Goal: Task Accomplishment & Management: Complete application form

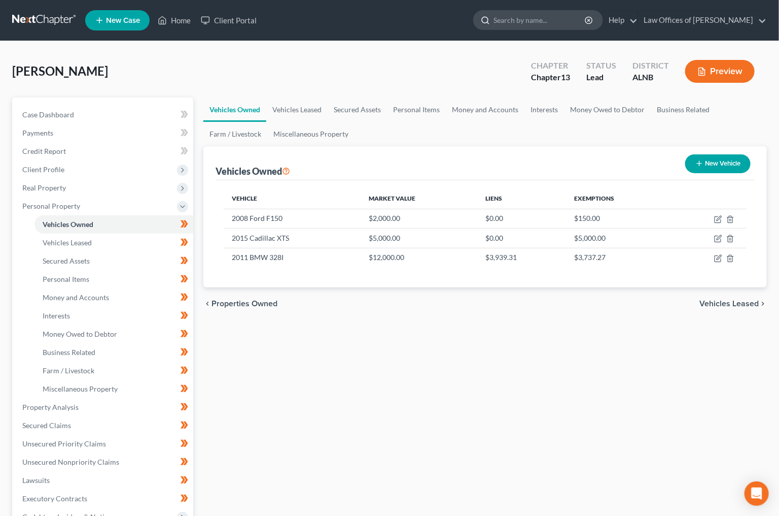
click at [535, 18] on input "search" at bounding box center [540, 20] width 93 height 19
type input "warren"
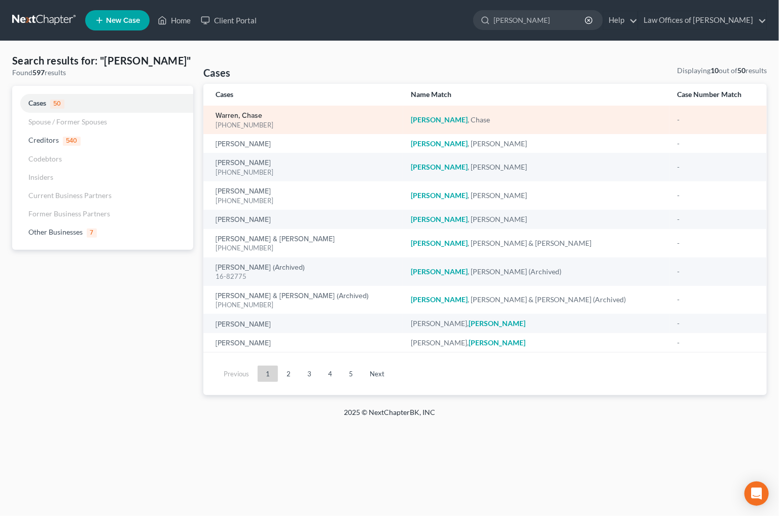
click at [245, 113] on link "Warren, Chase" at bounding box center [239, 115] width 47 height 7
select select "1"
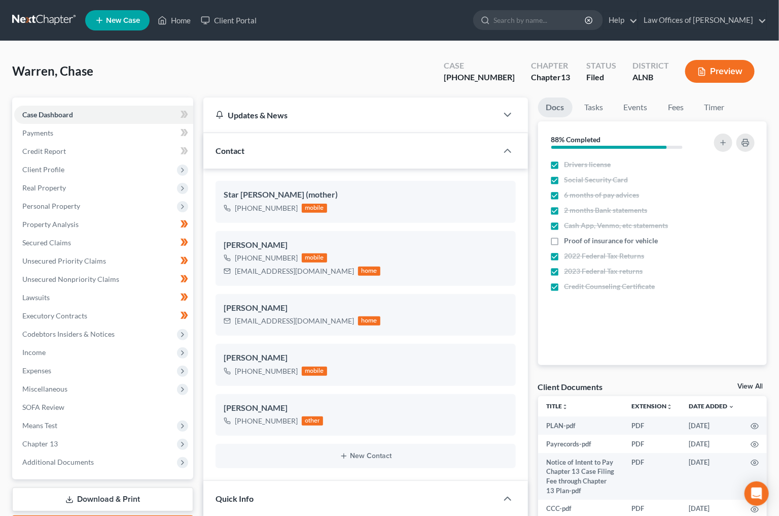
click at [23, 19] on link at bounding box center [44, 20] width 65 height 18
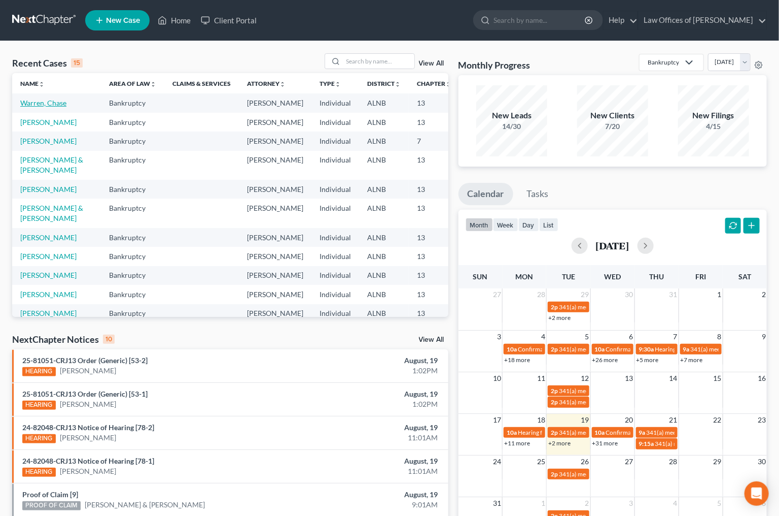
click at [36, 107] on link "Warren, Chase" at bounding box center [43, 102] width 46 height 9
select select "1"
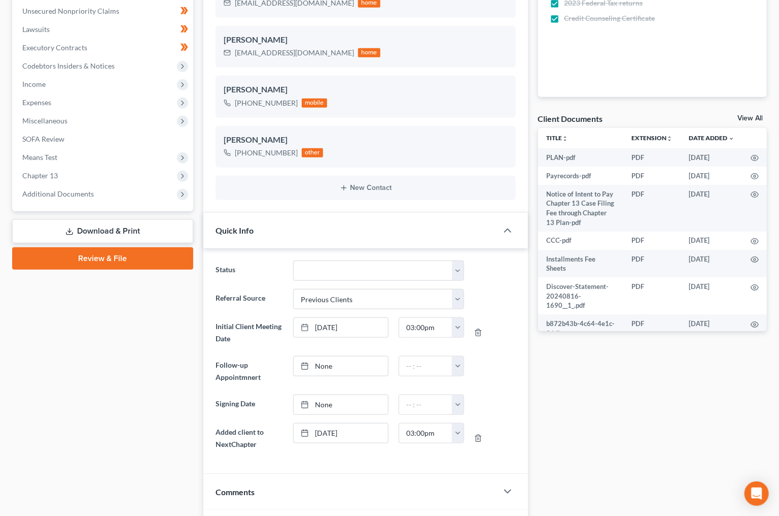
scroll to position [269, 0]
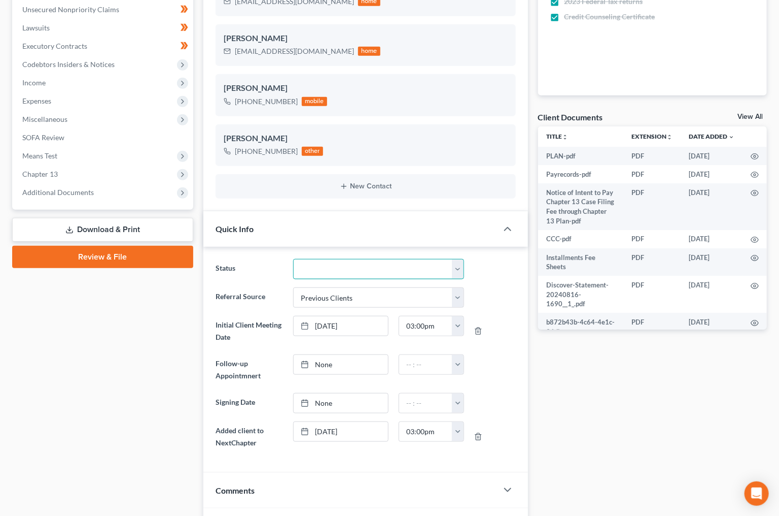
select select "2"
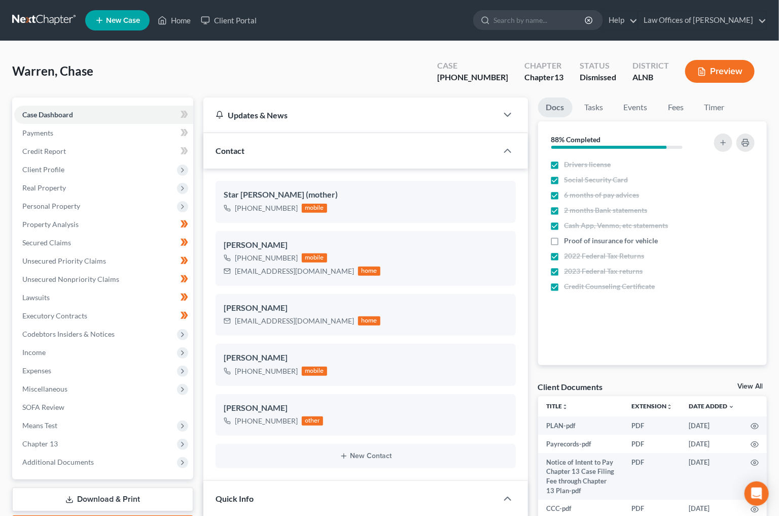
scroll to position [0, 0]
click at [49, 14] on link at bounding box center [44, 20] width 65 height 18
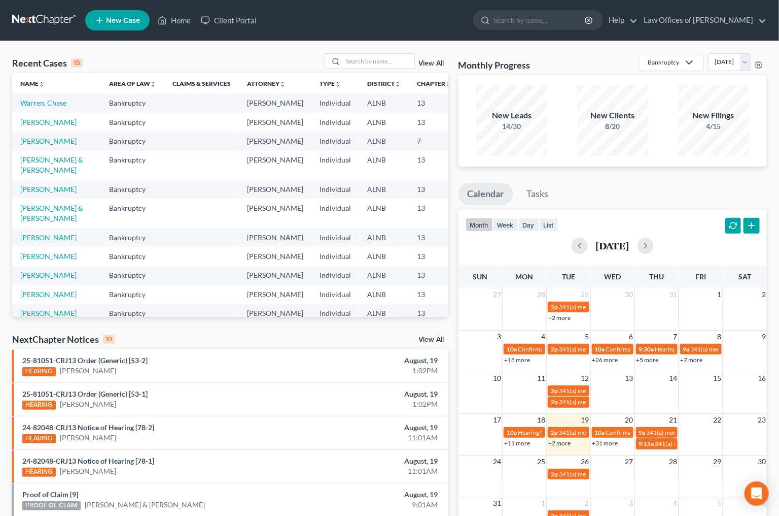
click at [430, 64] on link "View All" at bounding box center [431, 63] width 25 height 7
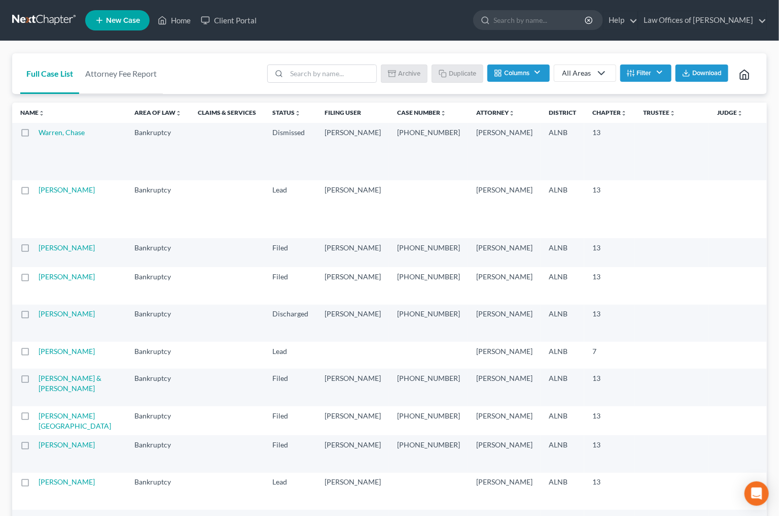
click at [35, 135] on label at bounding box center [35, 135] width 0 height 0
click at [39, 132] on input "checkbox" at bounding box center [42, 130] width 7 height 7
click at [466, 72] on button "Duplicate" at bounding box center [458, 72] width 51 height 17
checkbox input "false"
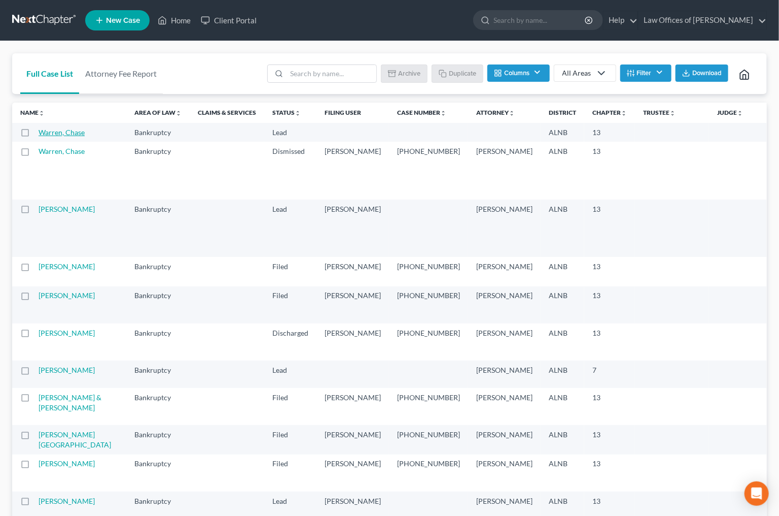
click at [67, 134] on td "Warren, Chase" at bounding box center [83, 132] width 88 height 19
click at [67, 133] on link "Warren, Chase" at bounding box center [62, 132] width 46 height 9
select select "1"
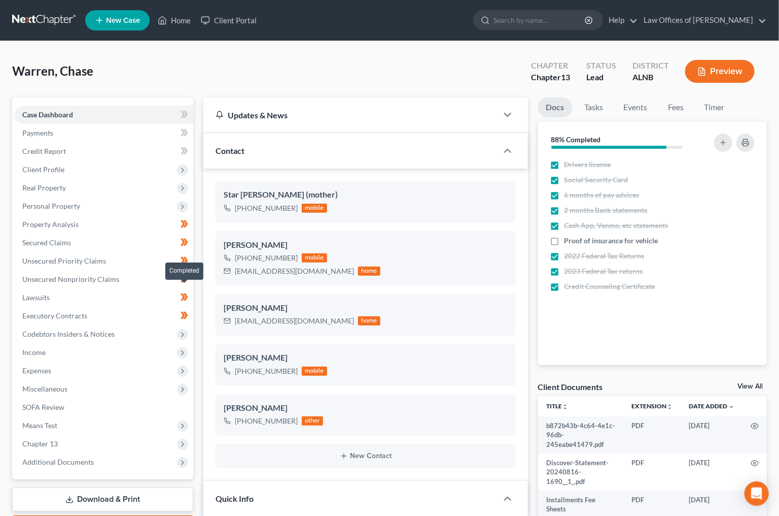
scroll to position [170, 0]
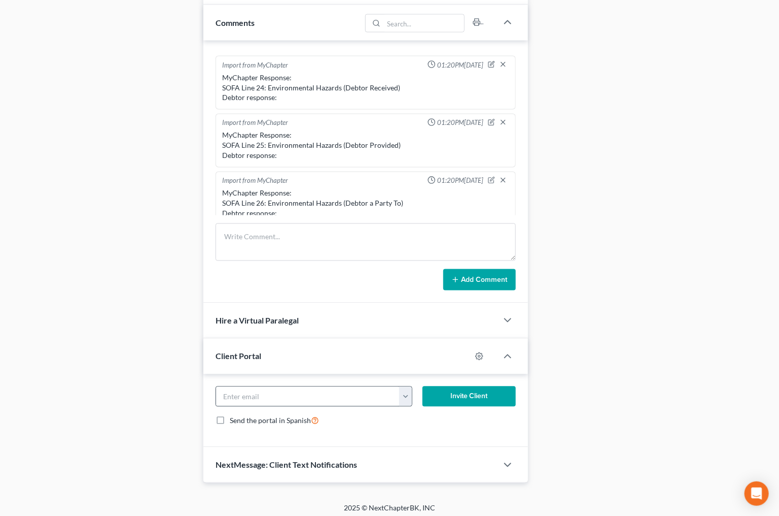
click at [407, 393] on button "button" at bounding box center [405, 396] width 12 height 19
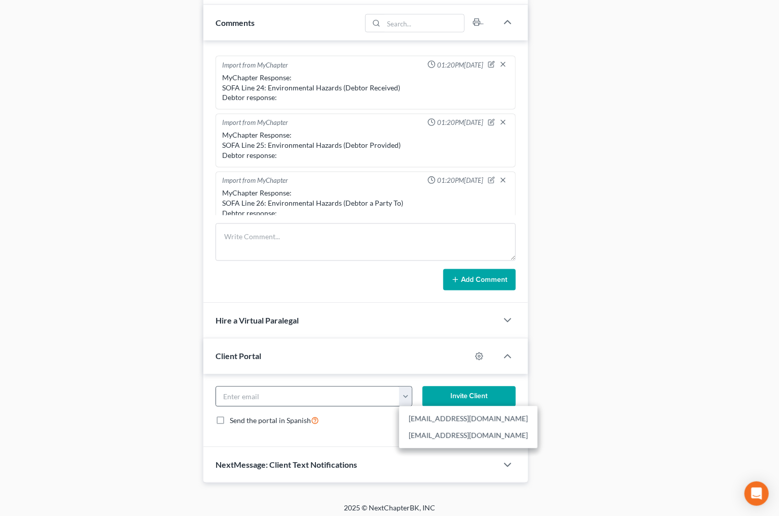
scroll to position [736, 0]
click at [455, 414] on link "[EMAIL_ADDRESS][DOMAIN_NAME]" at bounding box center [468, 418] width 139 height 17
type input "[EMAIL_ADDRESS][DOMAIN_NAME]"
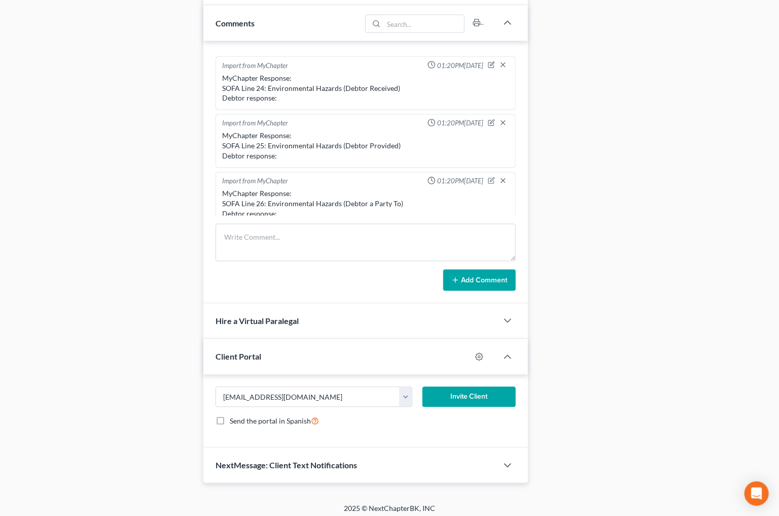
click at [454, 391] on button "Invite Client" at bounding box center [469, 397] width 93 height 20
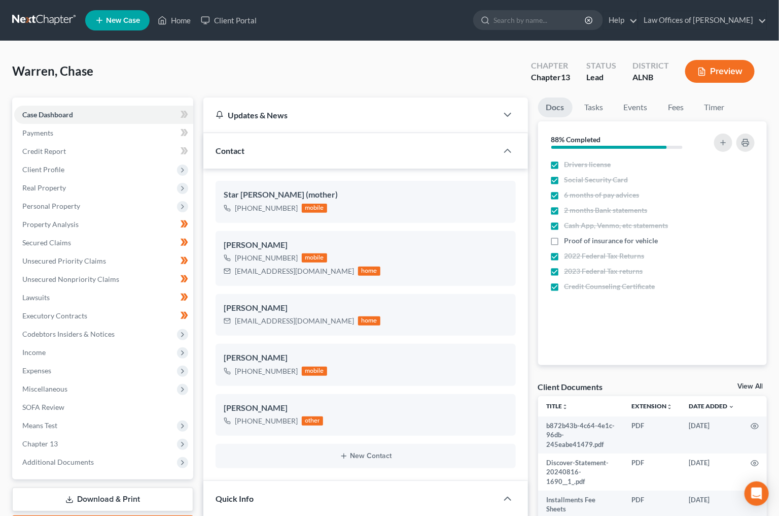
scroll to position [0, 0]
click at [82, 181] on span "Real Property" at bounding box center [103, 188] width 179 height 18
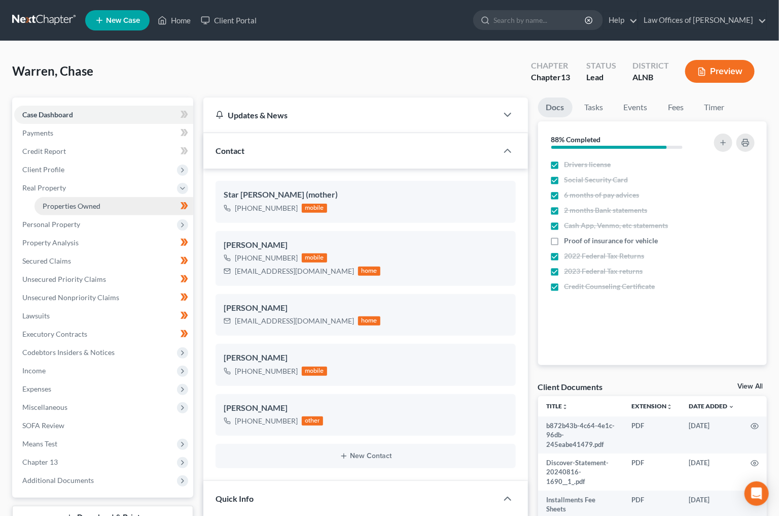
click at [140, 200] on link "Properties Owned" at bounding box center [114, 206] width 159 height 18
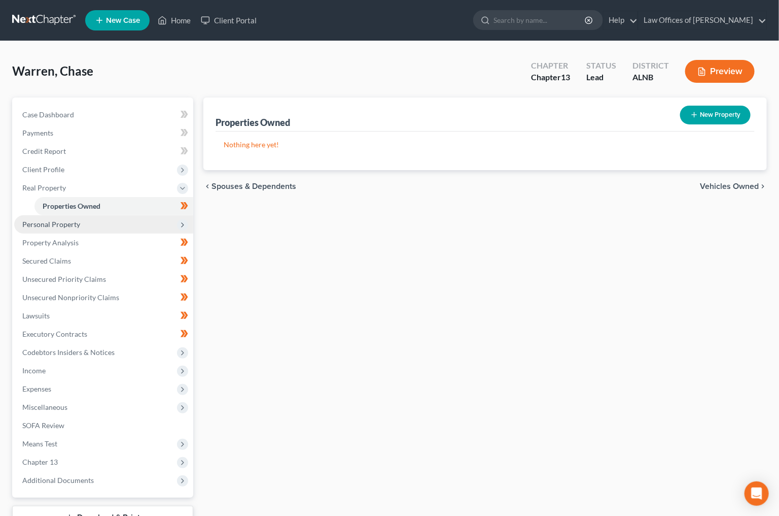
click at [117, 215] on span "Personal Property" at bounding box center [103, 224] width 179 height 18
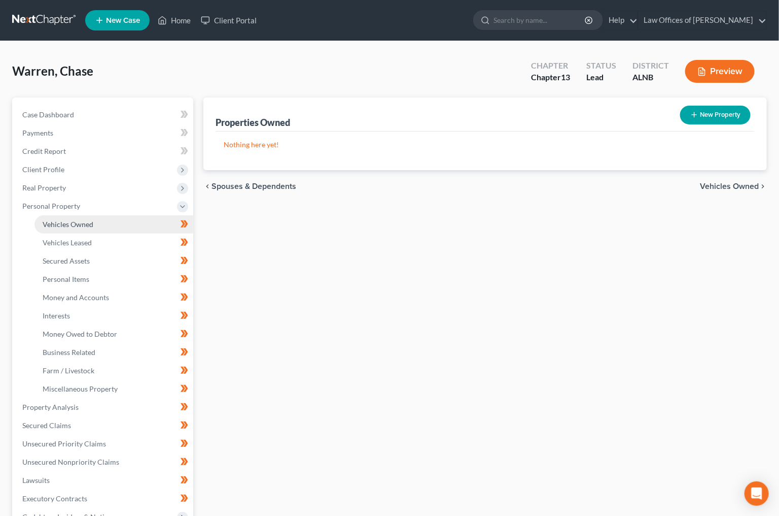
click at [102, 218] on link "Vehicles Owned" at bounding box center [114, 224] width 159 height 18
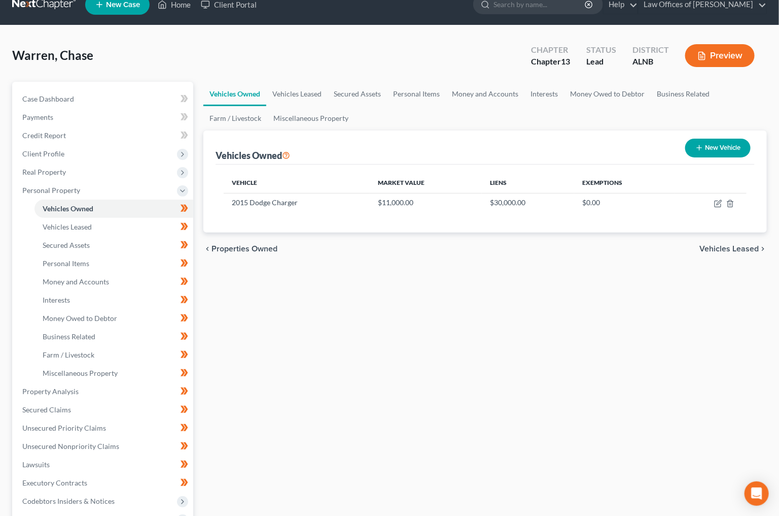
scroll to position [16, 1]
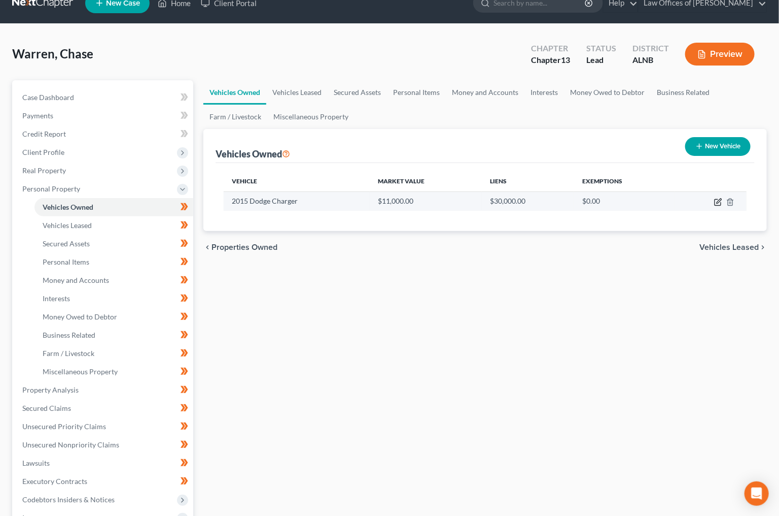
click at [722, 200] on icon "button" at bounding box center [718, 202] width 8 height 8
select select "0"
select select "11"
select select "2"
select select "0"
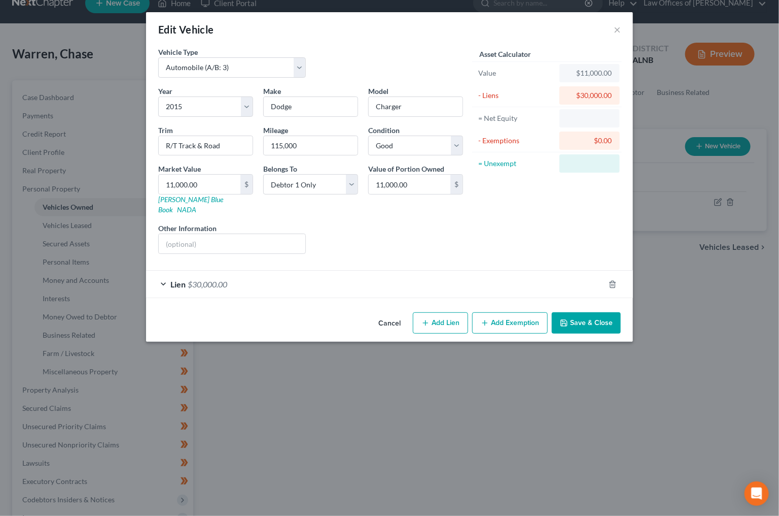
scroll to position [19, 1]
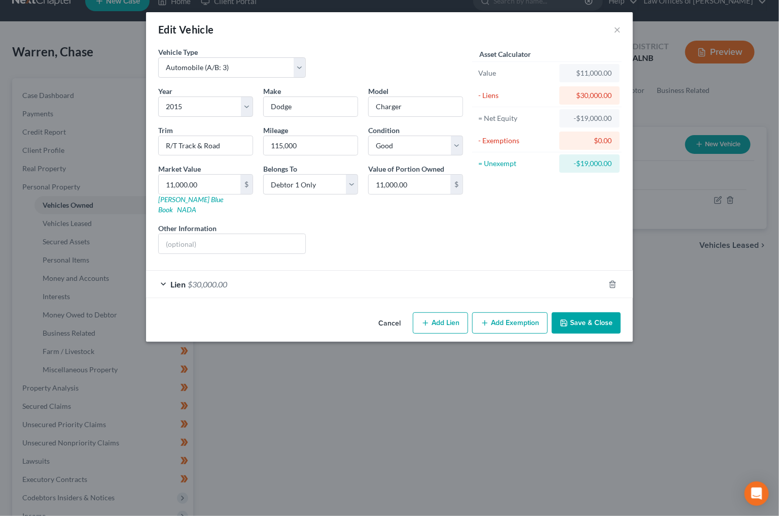
click at [208, 279] on span "$30,000.00" at bounding box center [208, 284] width 40 height 10
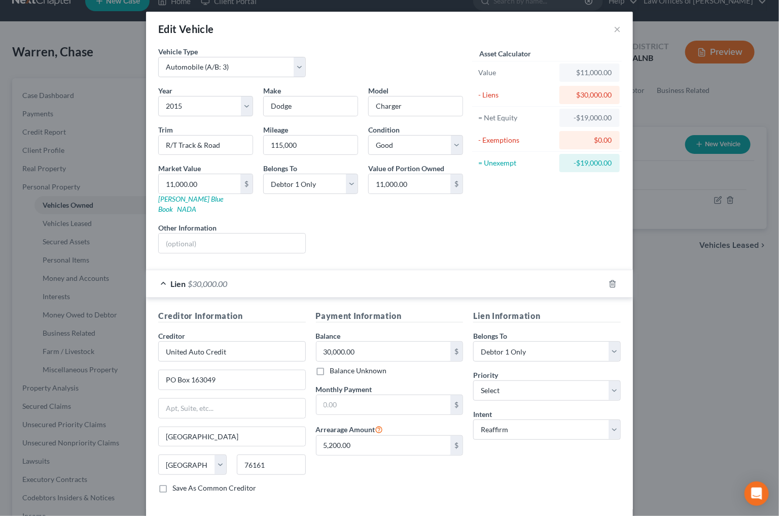
scroll to position [1, 0]
click at [357, 341] on input "30,000.00" at bounding box center [384, 350] width 134 height 19
click at [357, 340] on input "30,000.00" at bounding box center [384, 349] width 134 height 19
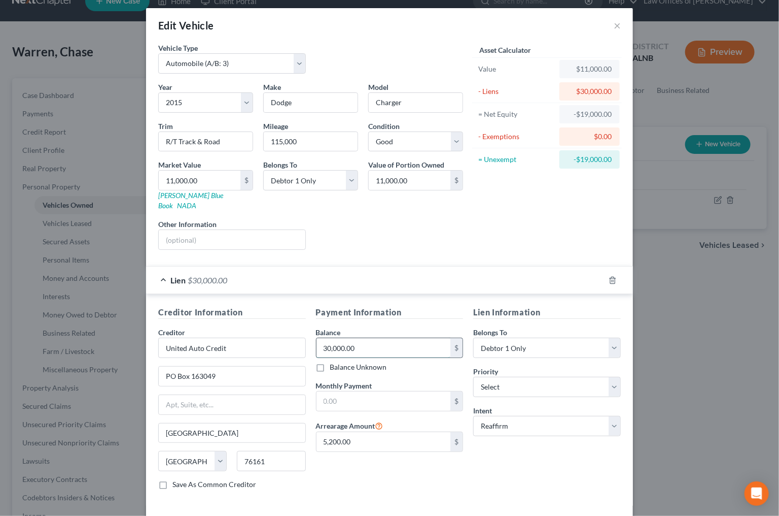
click at [357, 338] on input "30,000.00" at bounding box center [384, 347] width 134 height 19
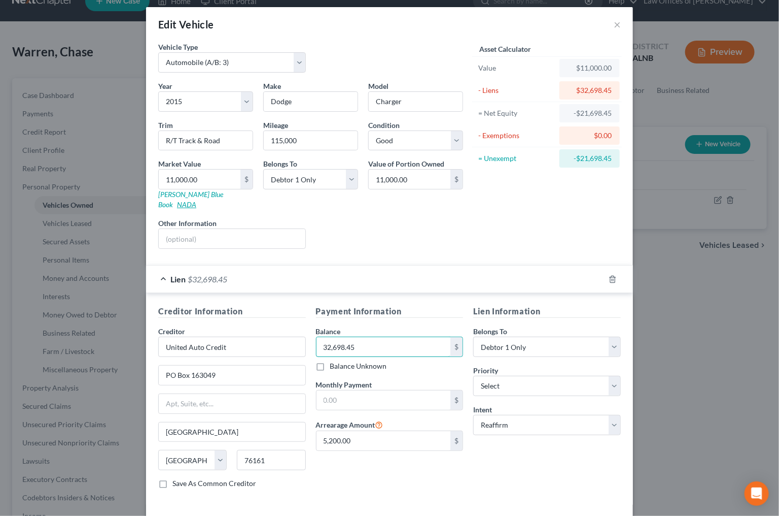
type input "32,698.45"
click at [196, 200] on link "NADA" at bounding box center [186, 204] width 19 height 9
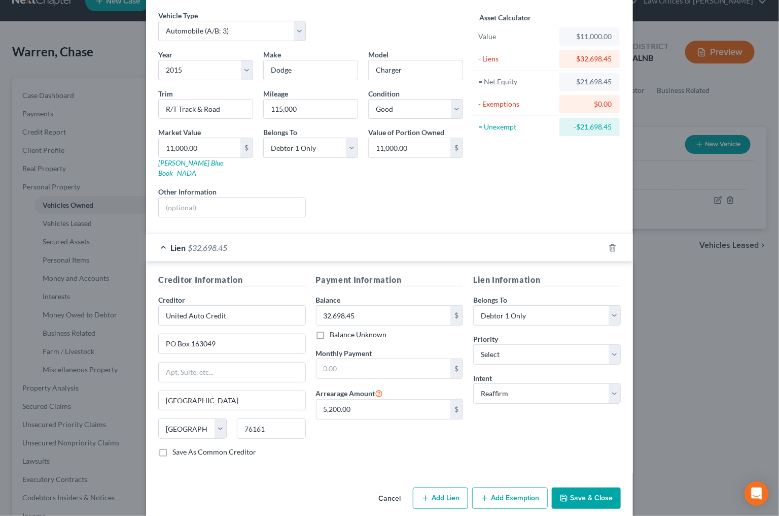
scroll to position [36, 0]
click at [600, 488] on button "Save & Close" at bounding box center [586, 498] width 69 height 21
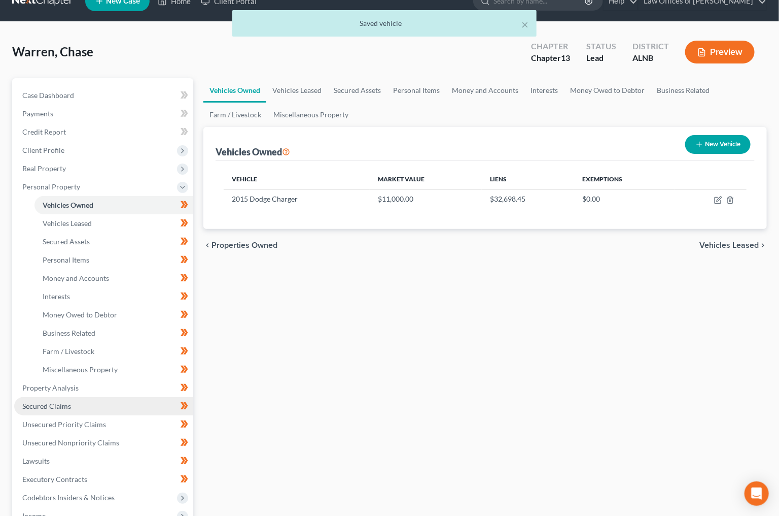
click at [82, 397] on link "Secured Claims" at bounding box center [103, 406] width 179 height 18
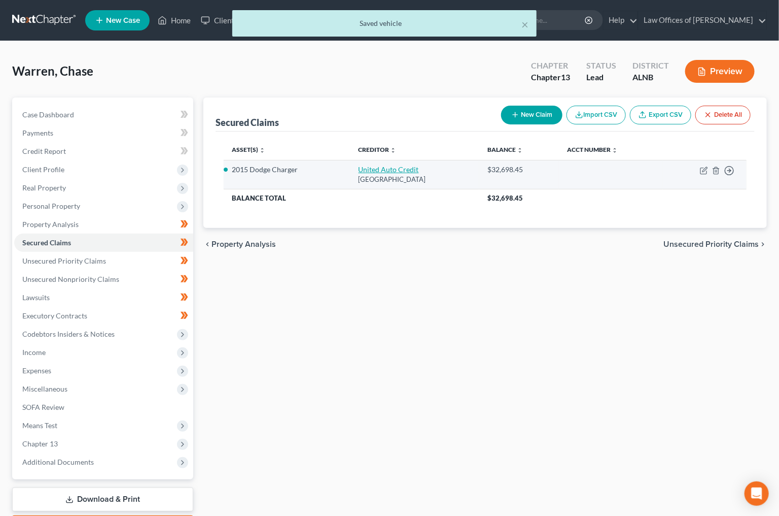
click at [376, 167] on link "United Auto Credit" at bounding box center [389, 169] width 60 height 9
select select "45"
select select "2"
select select "0"
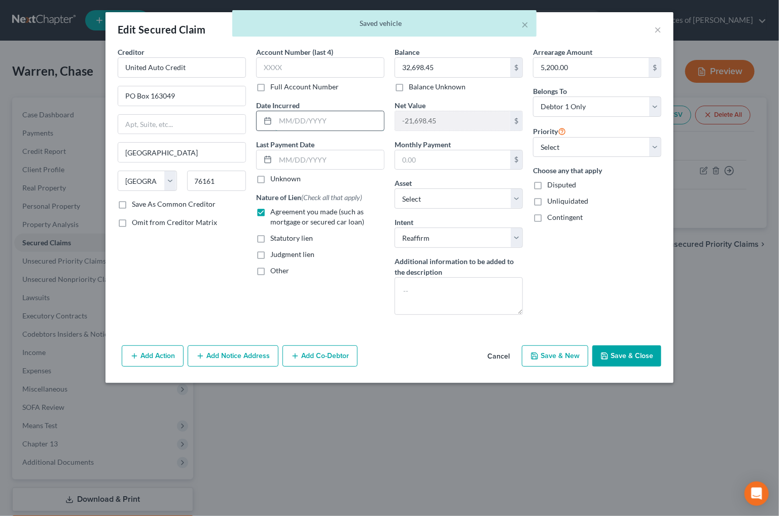
click at [300, 116] on input "text" at bounding box center [330, 120] width 109 height 19
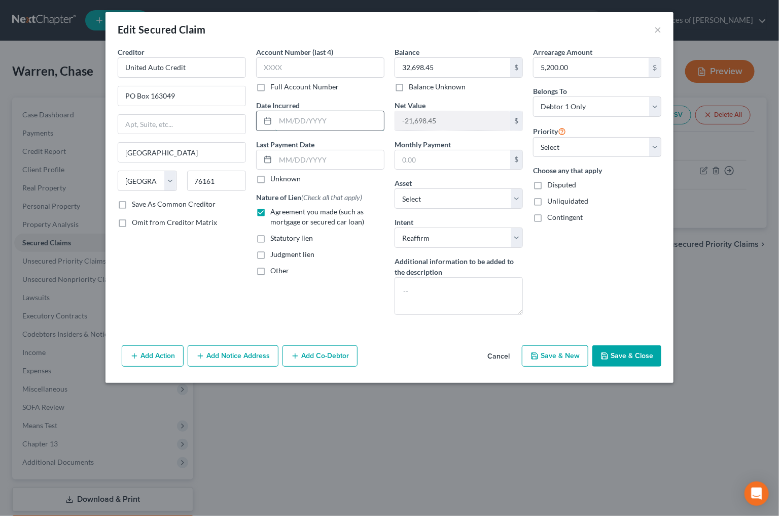
type input "9"
type input "8/22/2022"
click at [624, 353] on button "Save & Close" at bounding box center [627, 355] width 69 height 21
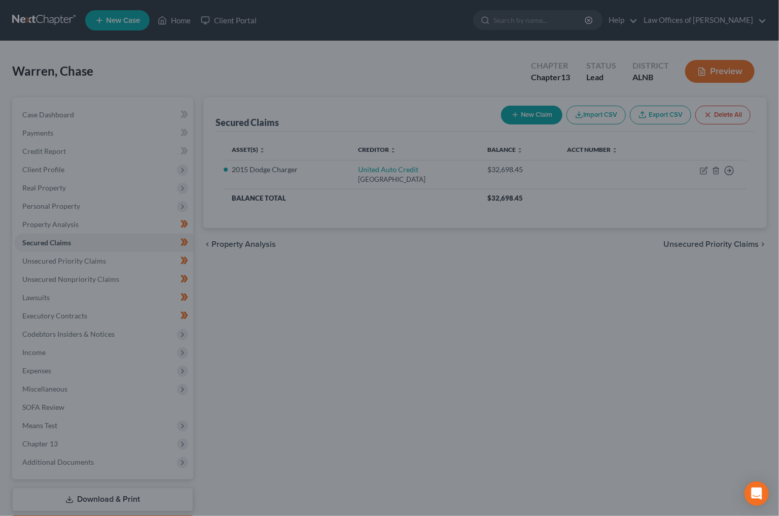
select select "12"
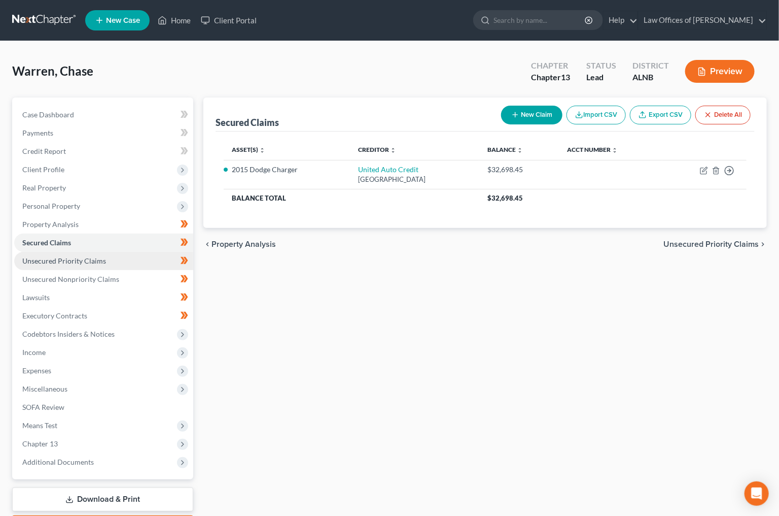
click at [78, 256] on span "Unsecured Priority Claims" at bounding box center [64, 260] width 84 height 9
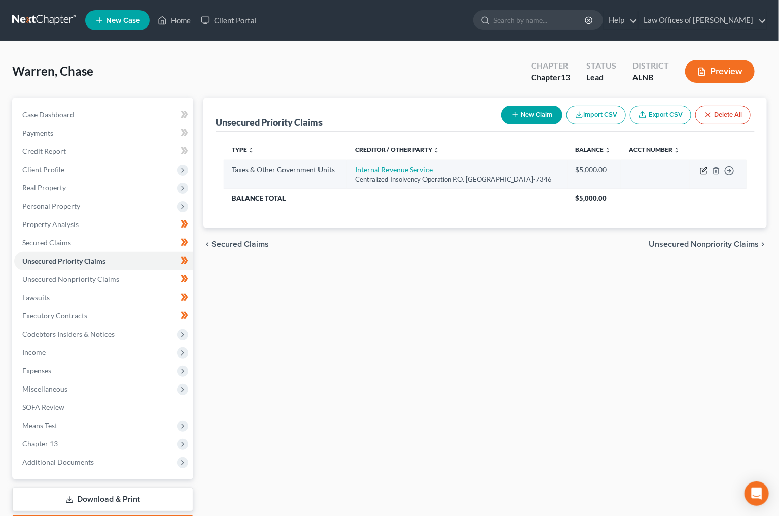
click at [702, 175] on icon "button" at bounding box center [704, 170] width 8 height 8
select select "0"
select select "39"
select select "0"
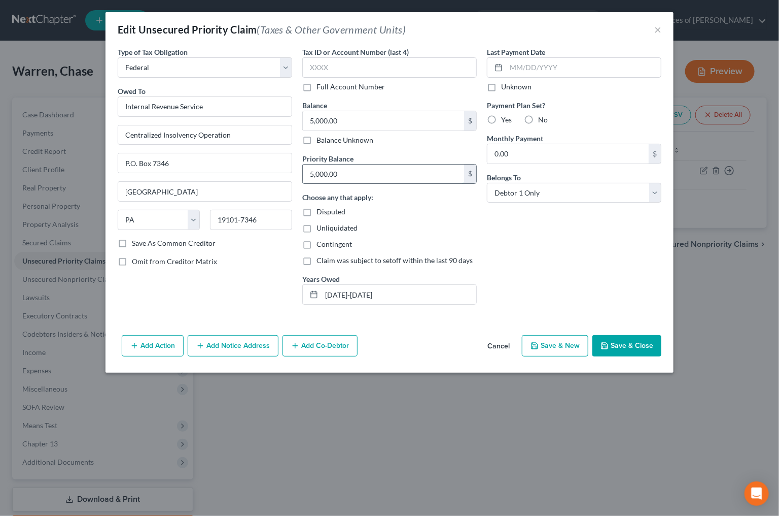
click at [389, 171] on input "5,000.00" at bounding box center [383, 173] width 161 height 19
type input "1,124"
click at [350, 107] on div "Balance 5,000.00 $ Balance Unknown Balance Undetermined 5,000.00 $ Balance Unkn…" at bounding box center [389, 122] width 175 height 45
click at [343, 120] on input "5,000.00" at bounding box center [383, 120] width 161 height 19
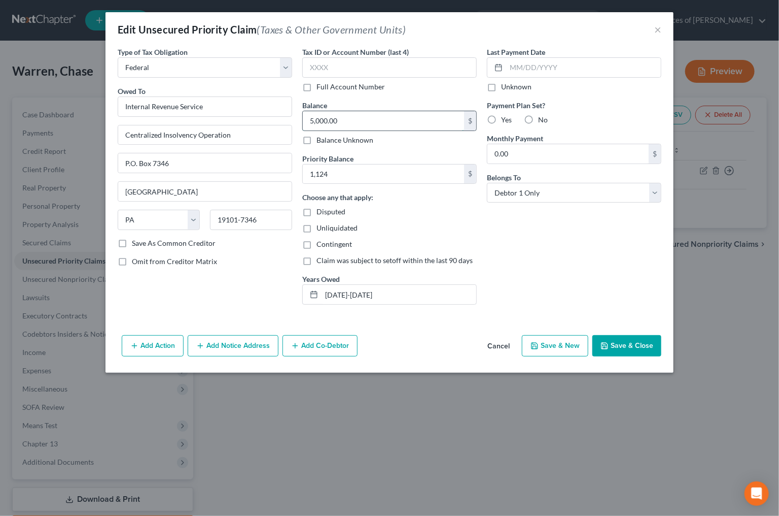
click at [343, 120] on input "5,000.00" at bounding box center [383, 120] width 161 height 19
type input "1,124"
click at [634, 349] on button "Save & Close" at bounding box center [627, 345] width 69 height 21
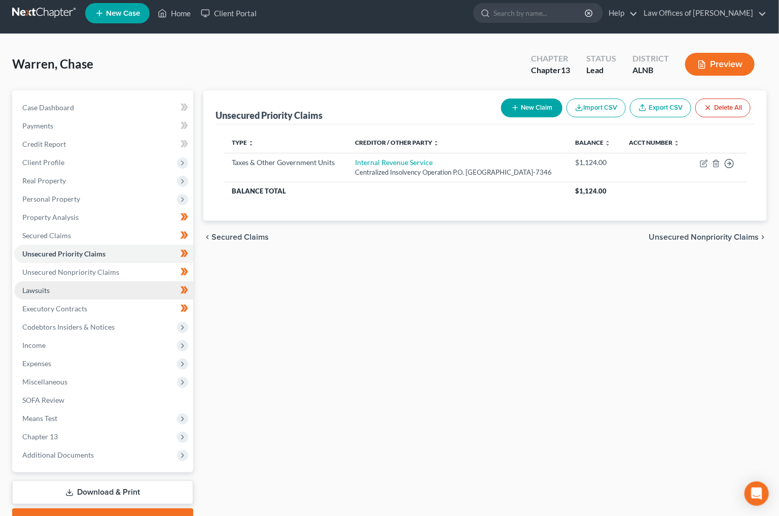
scroll to position [12, 1]
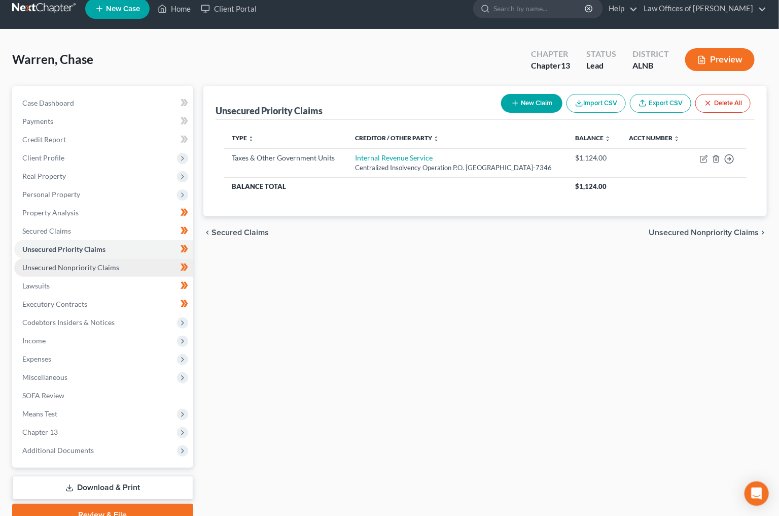
click at [82, 263] on span "Unsecured Nonpriority Claims" at bounding box center [70, 267] width 97 height 9
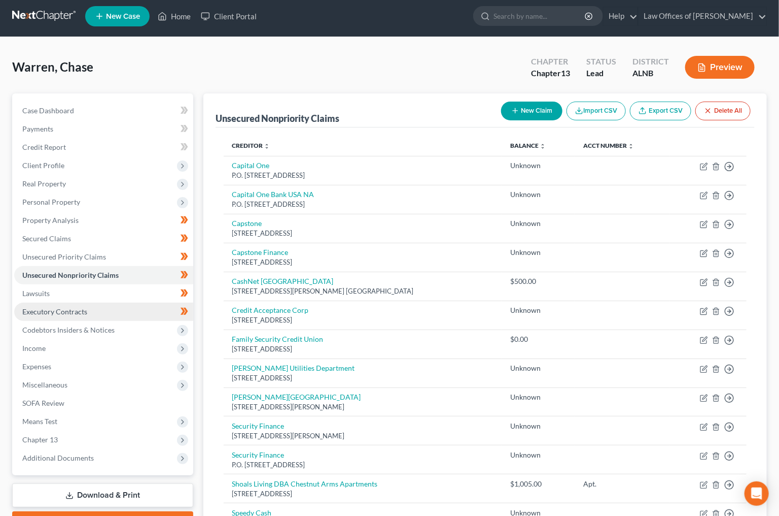
scroll to position [4, 0]
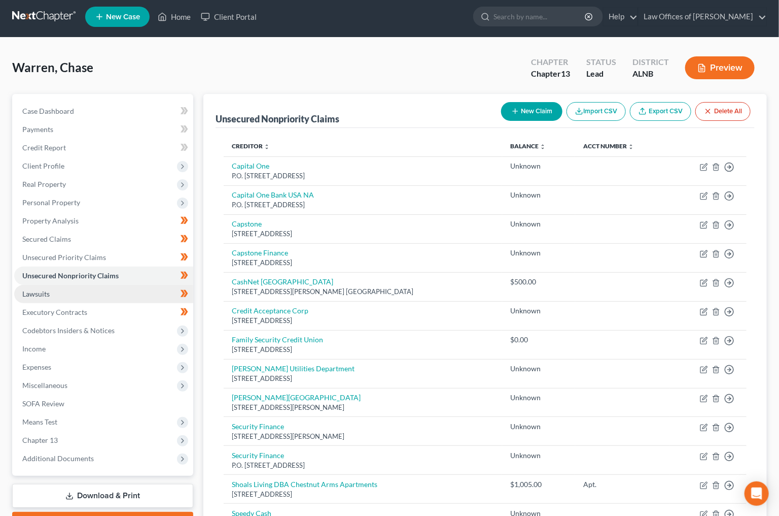
click at [107, 285] on link "Lawsuits" at bounding box center [103, 294] width 179 height 18
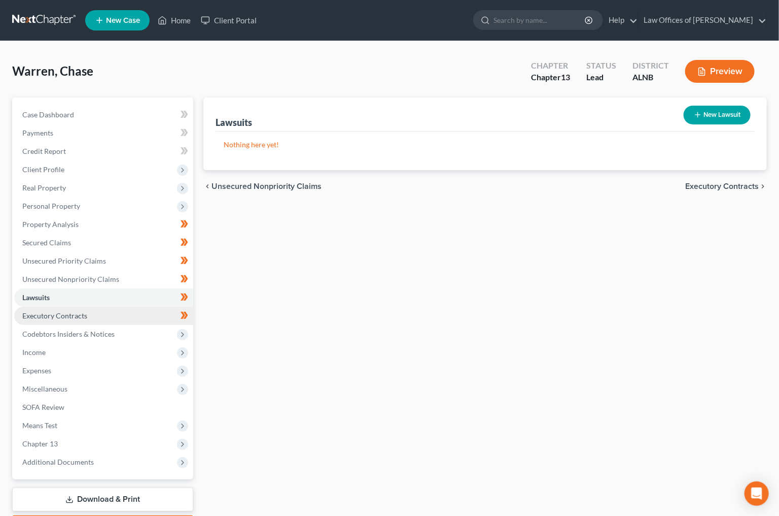
click at [99, 306] on link "Executory Contracts" at bounding box center [103, 315] width 179 height 18
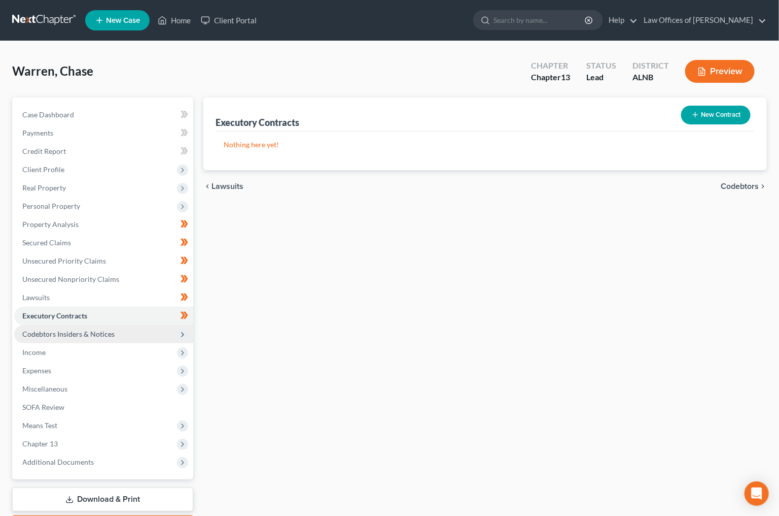
click at [96, 325] on span "Codebtors Insiders & Notices" at bounding box center [103, 334] width 179 height 18
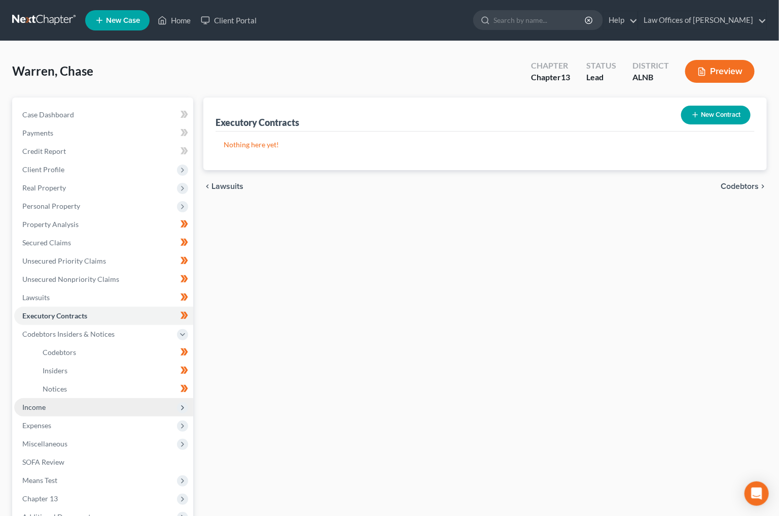
click at [66, 398] on span "Income" at bounding box center [103, 407] width 179 height 18
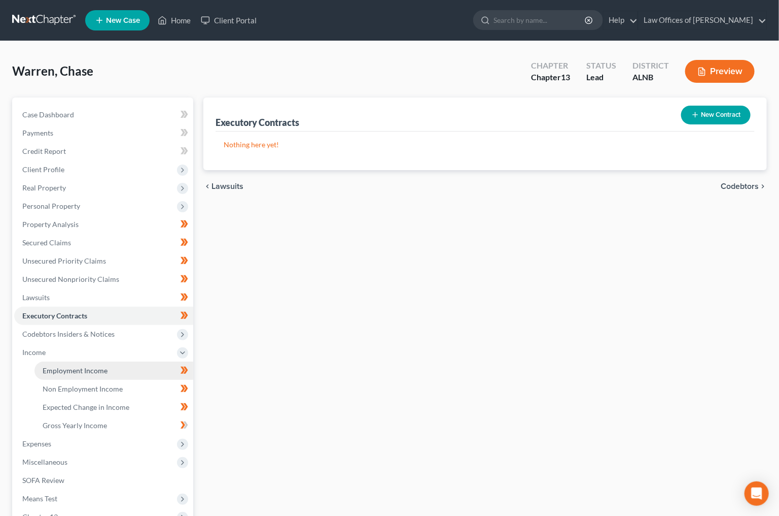
click at [120, 361] on link "Employment Income" at bounding box center [114, 370] width 159 height 18
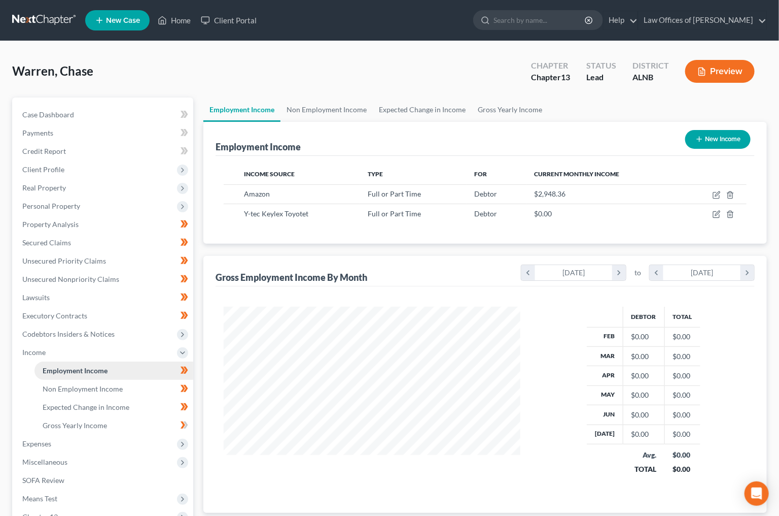
scroll to position [177, 317]
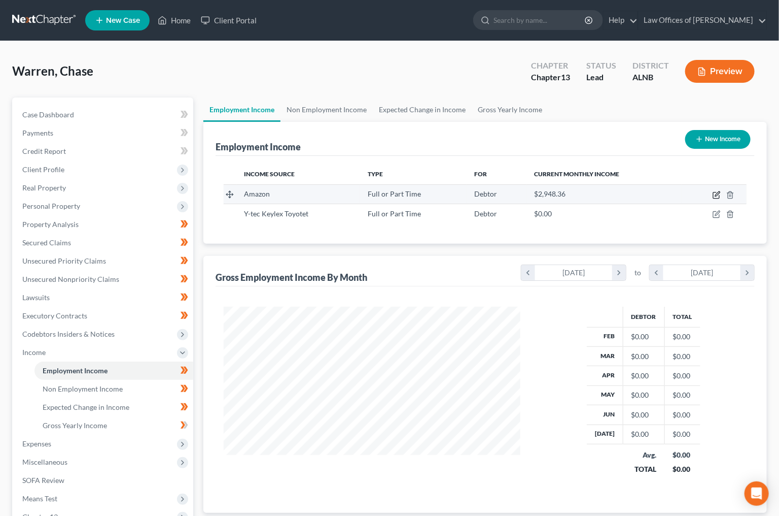
click at [718, 195] on icon "button" at bounding box center [717, 195] width 8 height 8
select select "0"
select select "50"
select select "3"
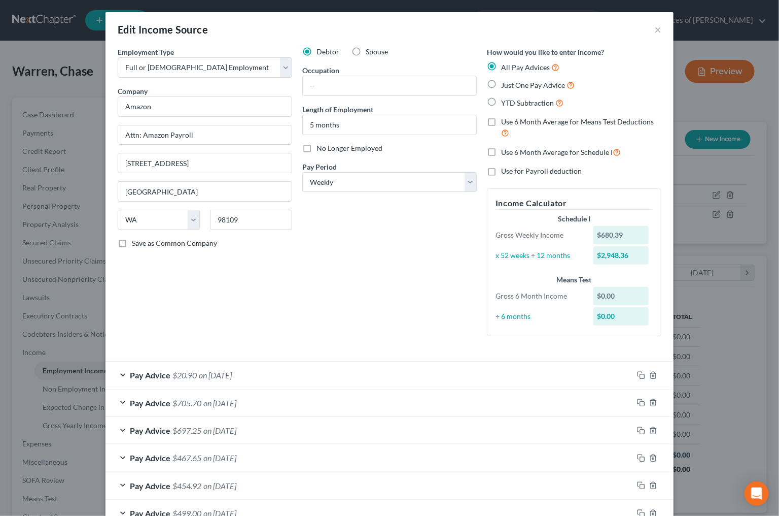
click at [317, 147] on label "No Longer Employed" at bounding box center [350, 148] width 66 height 10
click at [321, 147] on input "No Longer Employed" at bounding box center [324, 146] width 7 height 7
checkbox input "true"
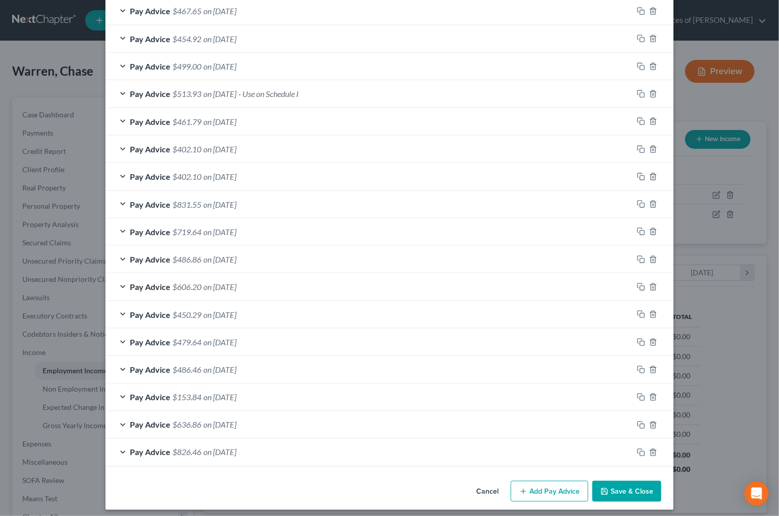
scroll to position [445, 0]
click at [613, 482] on button "Save & Close" at bounding box center [627, 492] width 69 height 21
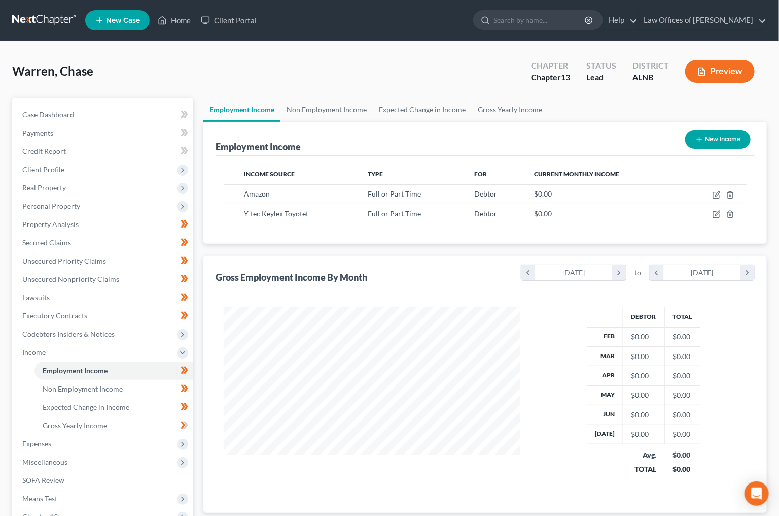
scroll to position [0, 0]
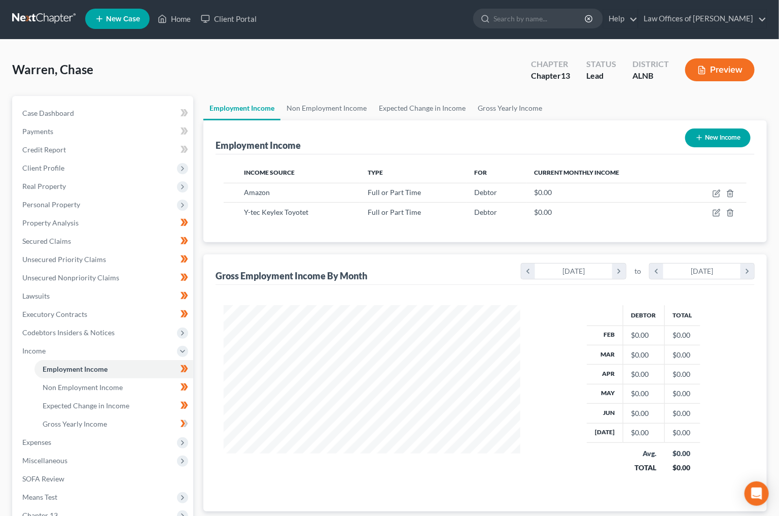
click at [708, 135] on button "New Income" at bounding box center [717, 137] width 65 height 19
select select "0"
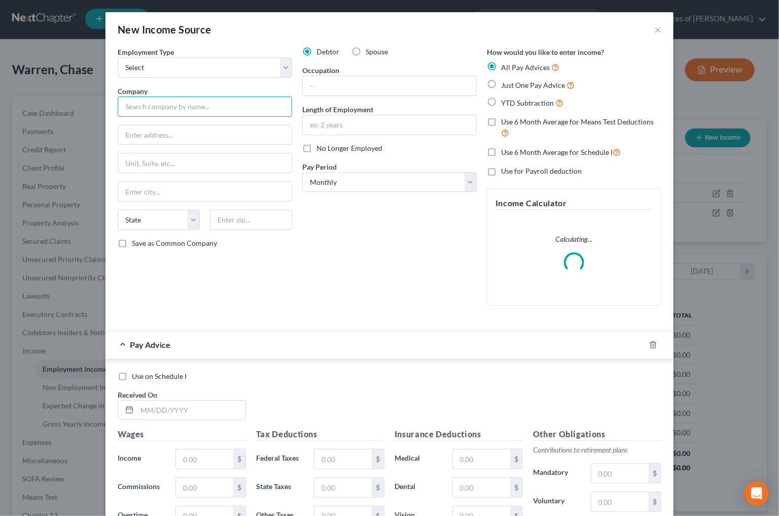
click at [167, 104] on input "text" at bounding box center [205, 106] width 175 height 20
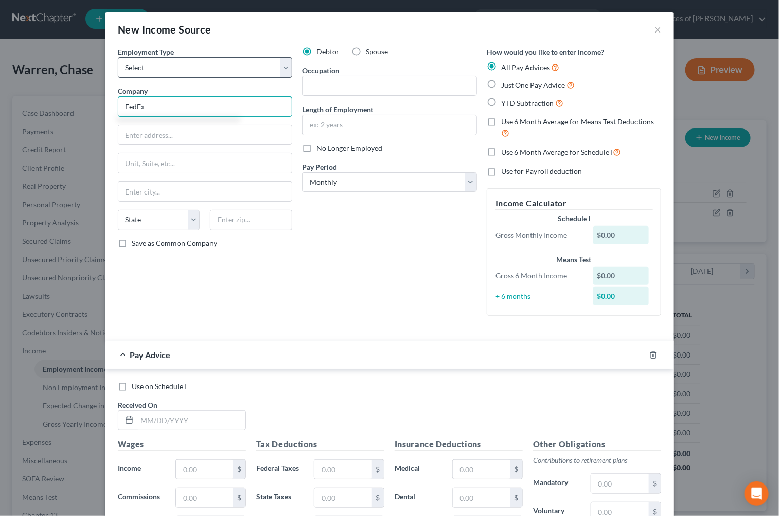
type input "FedEx"
select select "0"
click at [353, 129] on input "text" at bounding box center [390, 124] width 174 height 19
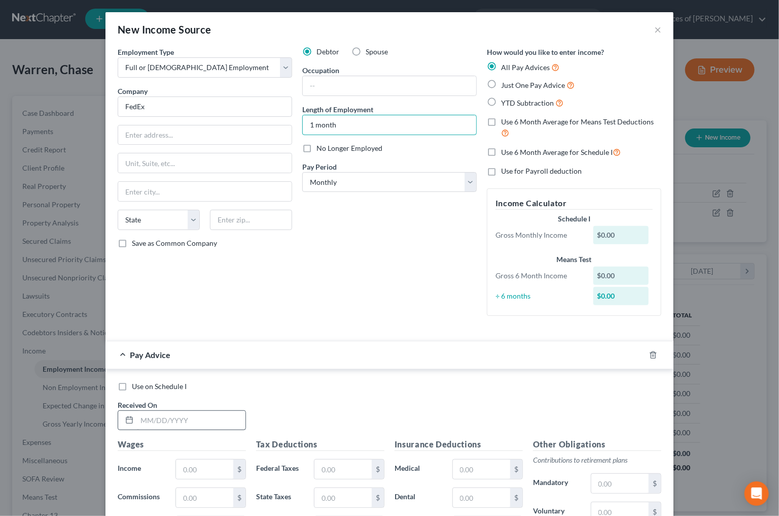
type input "1 month"
click at [182, 417] on input "text" at bounding box center [191, 419] width 109 height 19
select select "3"
click at [183, 414] on input "text" at bounding box center [191, 419] width 109 height 19
drag, startPoint x: 191, startPoint y: 459, endPoint x: 259, endPoint y: 491, distance: 75.6
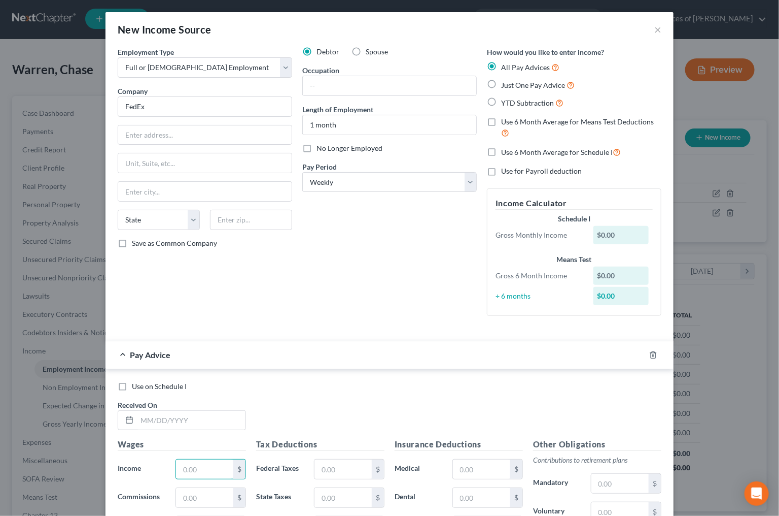
click at [195, 459] on input "text" at bounding box center [204, 468] width 57 height 19
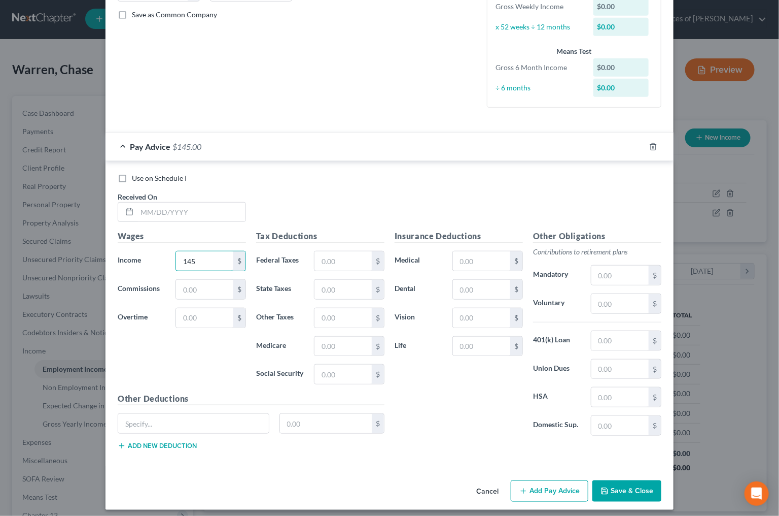
scroll to position [228, 0]
click at [223, 255] on input "145" at bounding box center [204, 261] width 57 height 19
type input "725"
click at [644, 489] on button "Save & Close" at bounding box center [627, 490] width 69 height 21
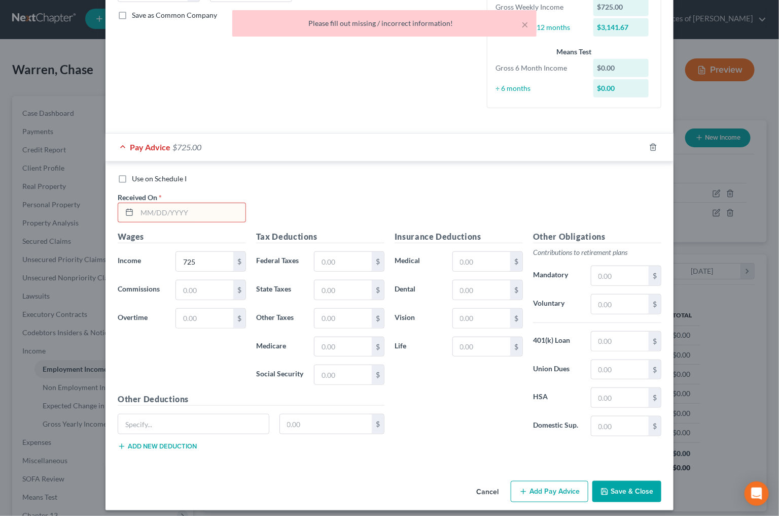
click at [164, 207] on input "text" at bounding box center [191, 212] width 109 height 19
type input "9/1/2025"
click at [614, 480] on button "Save & Close" at bounding box center [627, 490] width 69 height 21
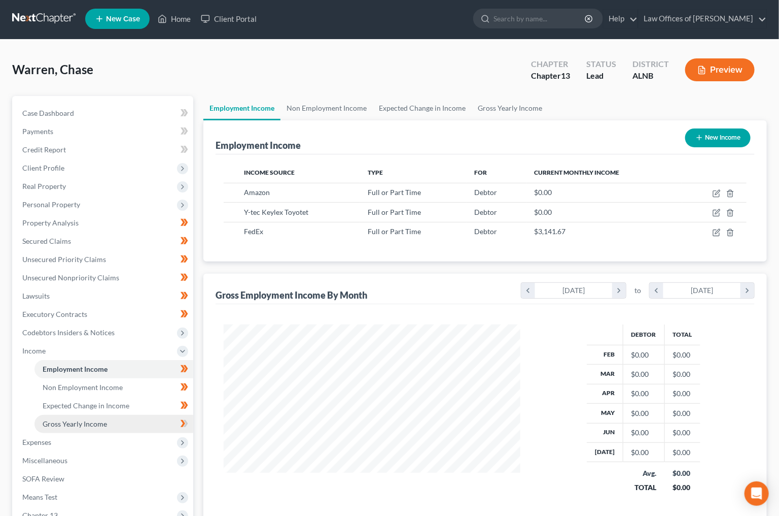
click at [124, 415] on link "Gross Yearly Income" at bounding box center [114, 424] width 159 height 18
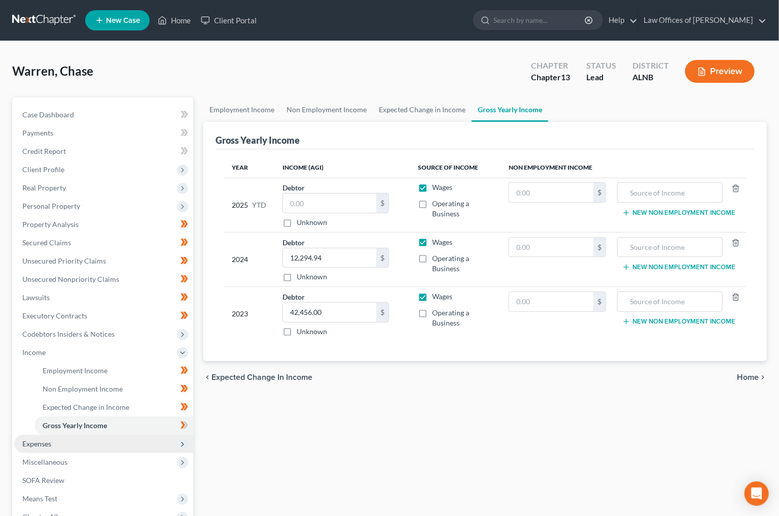
click at [113, 434] on span "Expenses" at bounding box center [103, 443] width 179 height 18
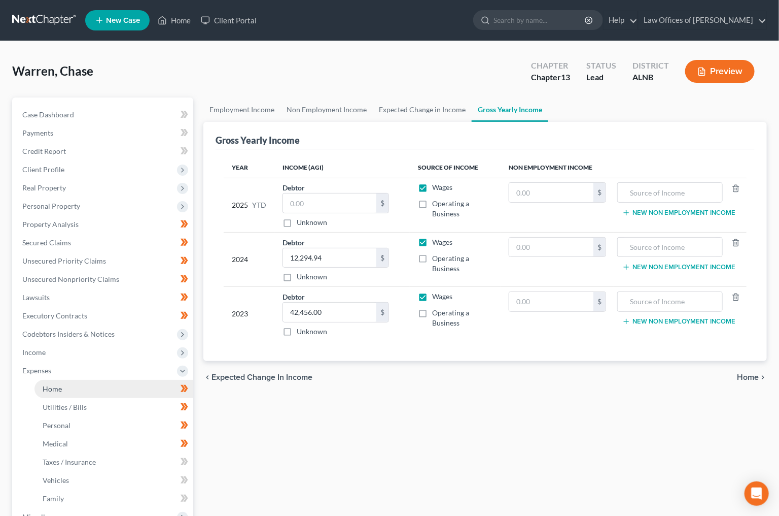
click at [124, 381] on link "Home" at bounding box center [114, 389] width 159 height 18
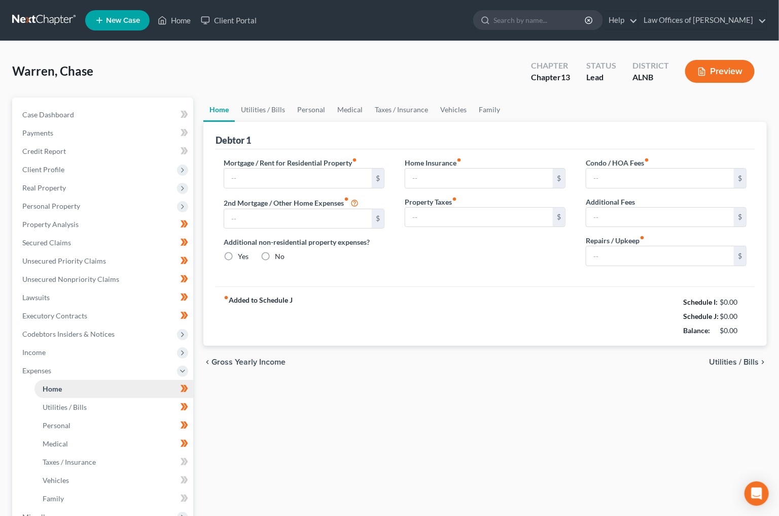
type input "0.00"
radio input "true"
type input "0.00"
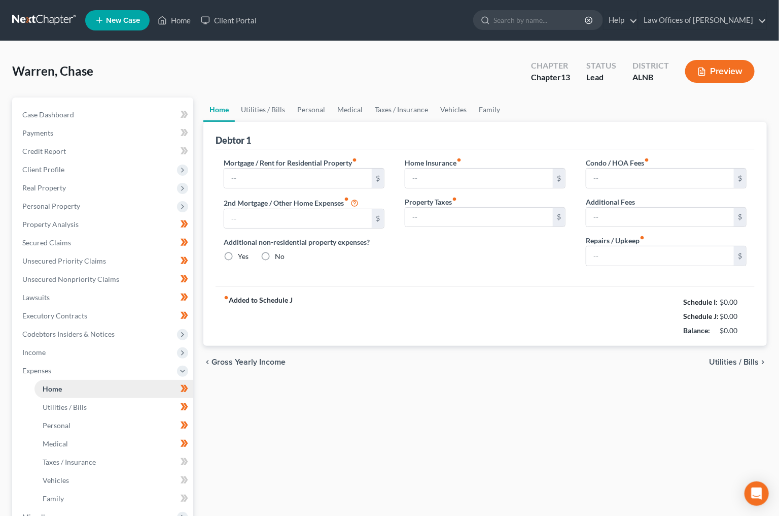
type input "0.00"
click at [273, 173] on input "0.00" at bounding box center [298, 177] width 148 height 19
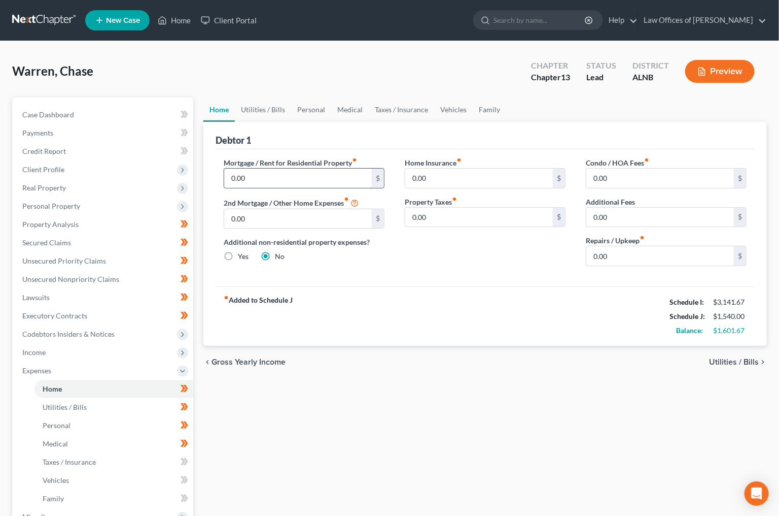
click at [273, 173] on input "0.00" at bounding box center [298, 177] width 148 height 19
click at [268, 110] on link "Utilities / Bills" at bounding box center [263, 109] width 56 height 24
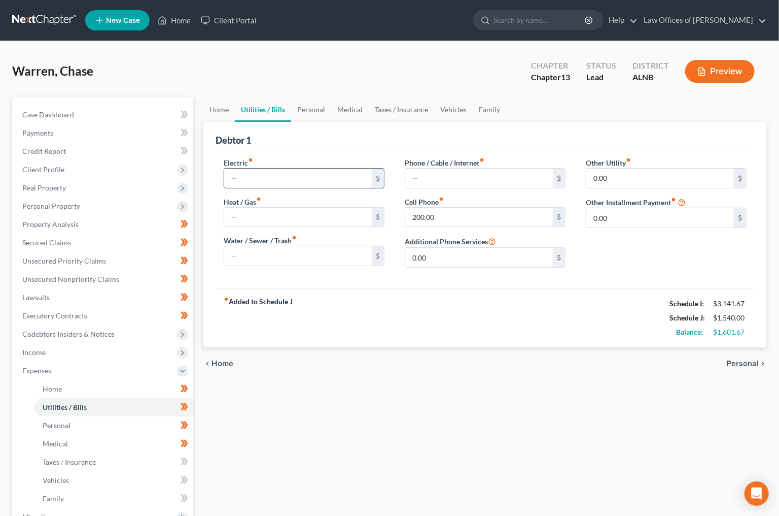
click at [268, 176] on input "text" at bounding box center [298, 177] width 148 height 19
click at [499, 215] on input "200.00" at bounding box center [479, 217] width 148 height 19
click at [48, 167] on span "Client Profile" at bounding box center [43, 169] width 42 height 9
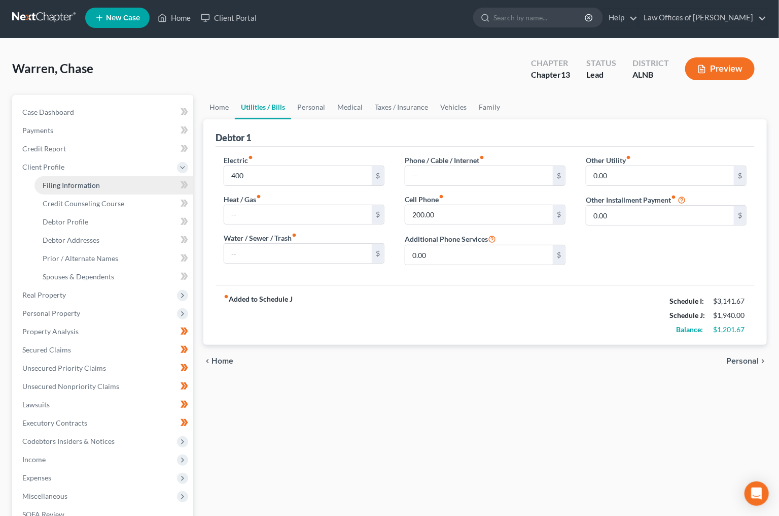
scroll to position [3, 1]
click at [50, 177] on link "Filing Information" at bounding box center [114, 185] width 159 height 18
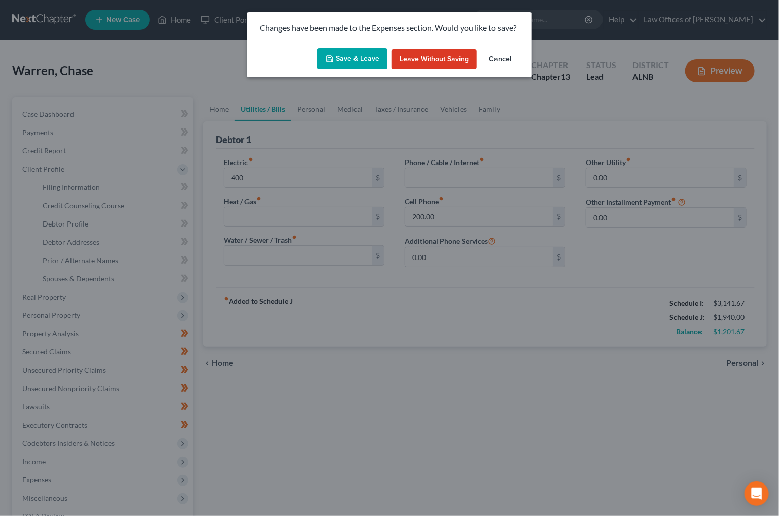
click at [325, 61] on button "Save & Leave" at bounding box center [353, 58] width 70 height 21
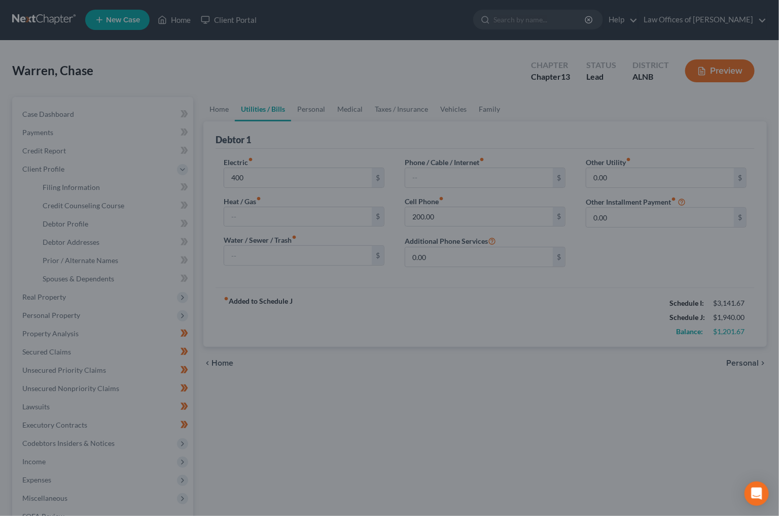
type input "400.00"
select select "1"
select select "0"
select select "3"
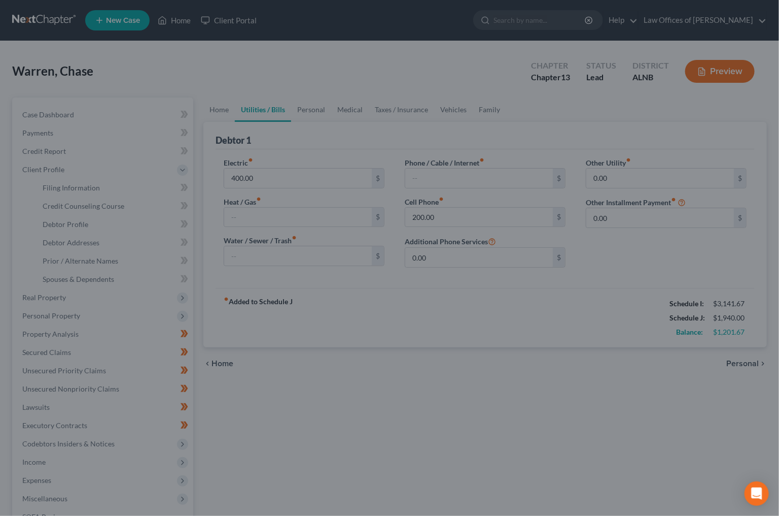
select select "1"
select select "0"
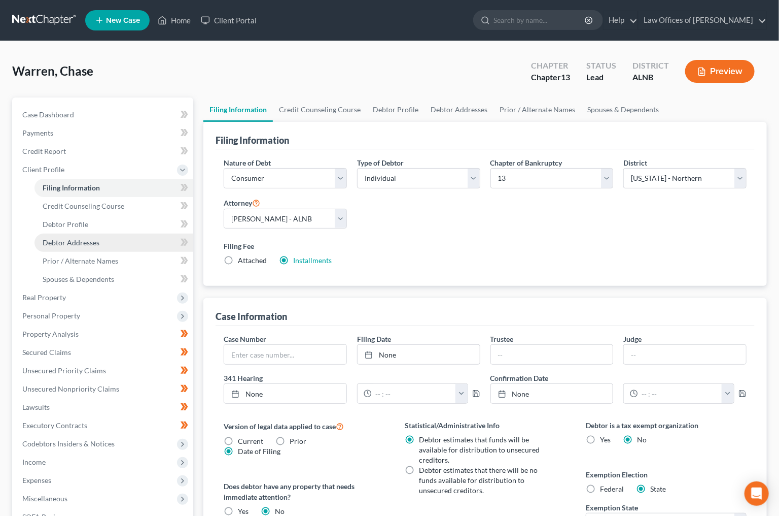
scroll to position [2, 0]
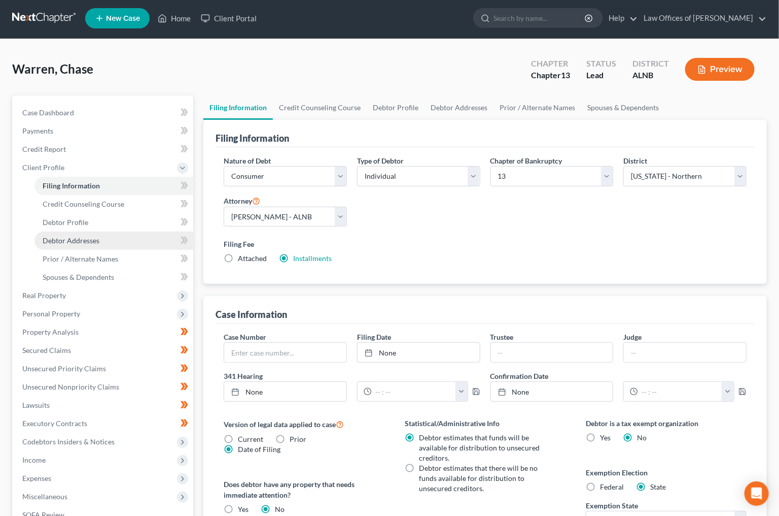
click at [60, 231] on link "Debtor Addresses" at bounding box center [114, 240] width 159 height 18
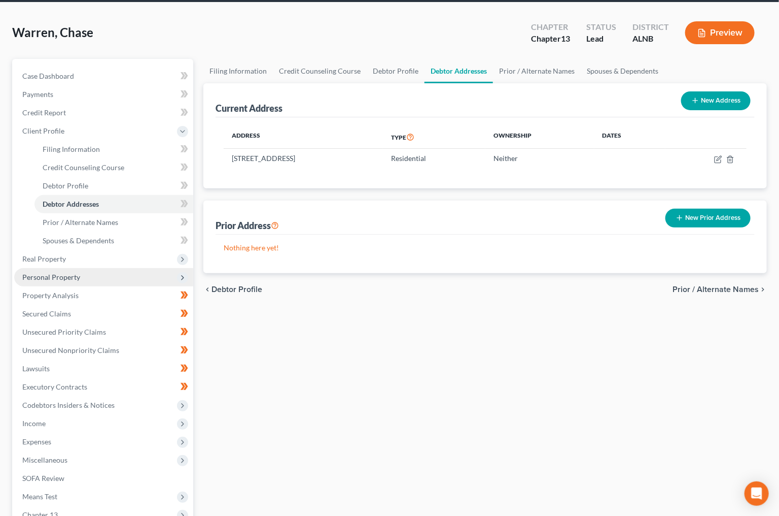
scroll to position [102, 0]
